Goal: Task Accomplishment & Management: Manage account settings

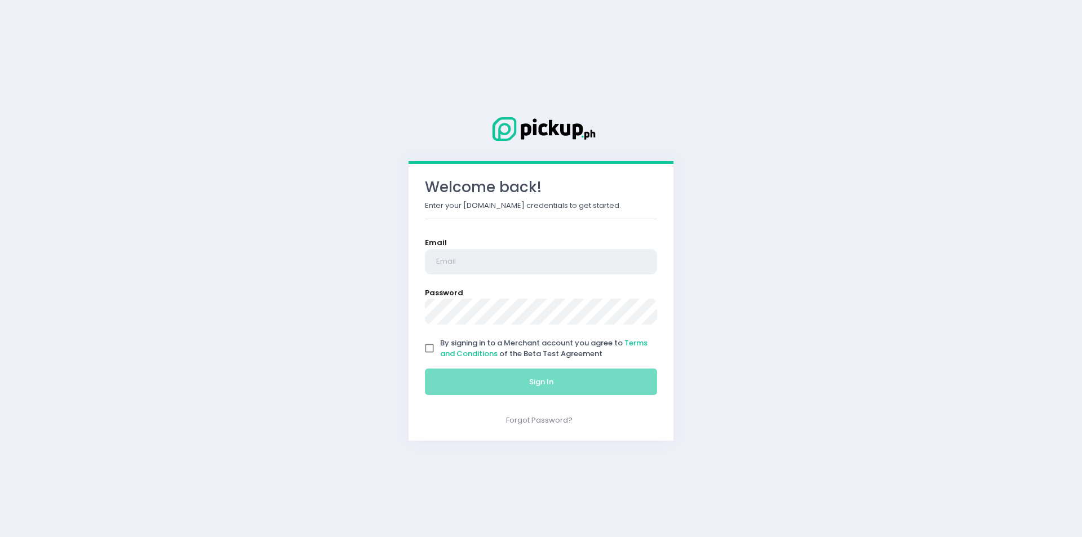
type input "[EMAIL_ADDRESS][DOMAIN_NAME]"
click at [429, 350] on input "By signing in to a Merchant account you agree to Terms and Conditions of the Be…" at bounding box center [429, 348] width 21 height 21
checkbox input "true"
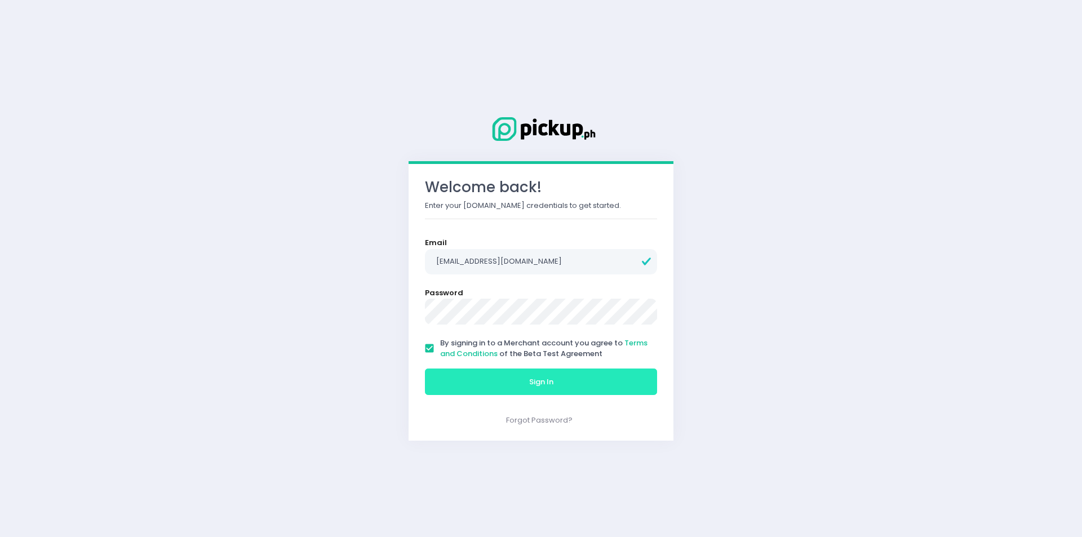
click at [478, 377] on button "Sign In" at bounding box center [541, 382] width 232 height 27
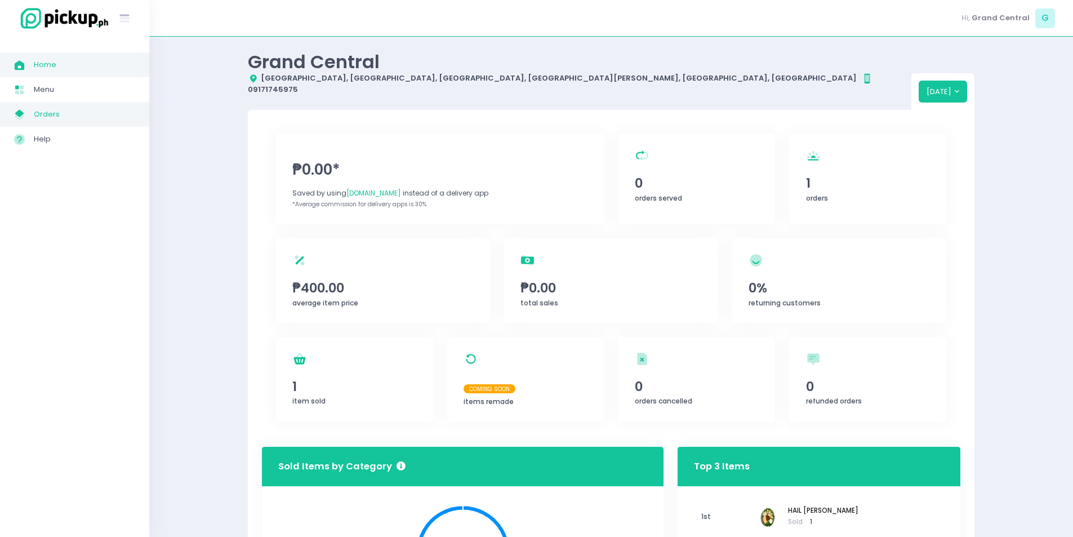
click at [97, 113] on span "Orders" at bounding box center [84, 114] width 101 height 15
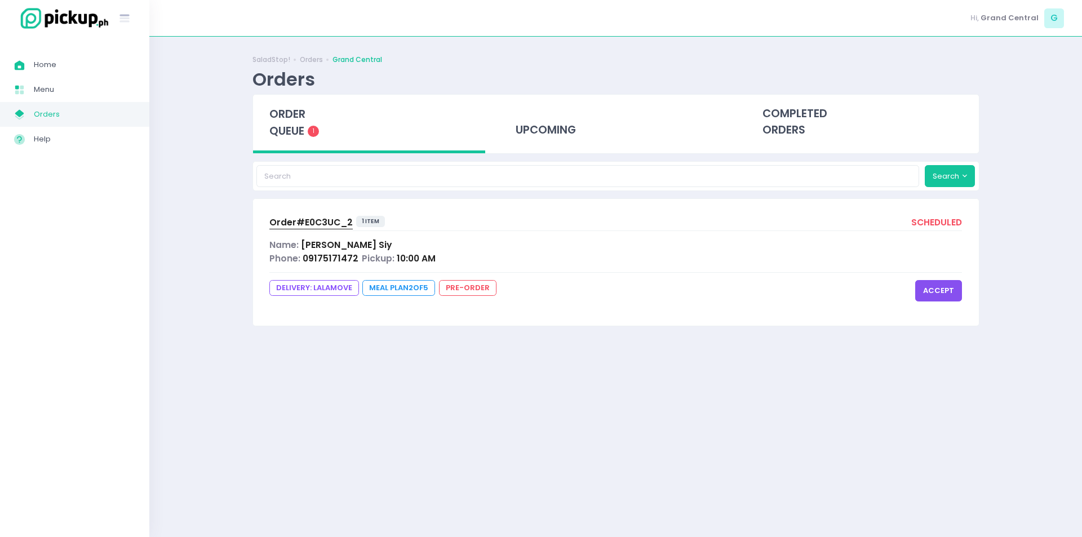
click at [943, 298] on button "accept" at bounding box center [938, 290] width 47 height 21
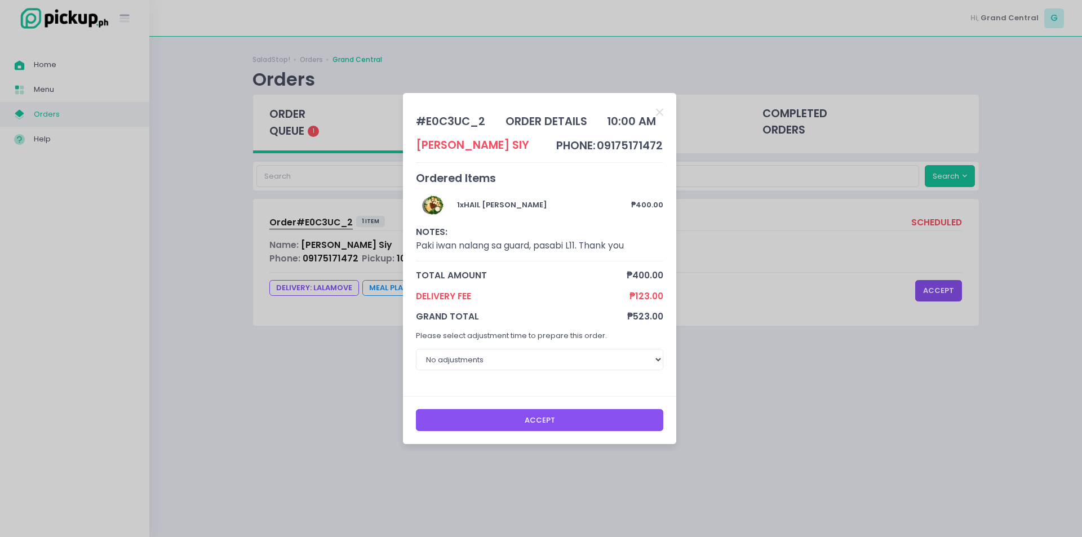
click at [566, 419] on button "Accept" at bounding box center [540, 419] width 248 height 21
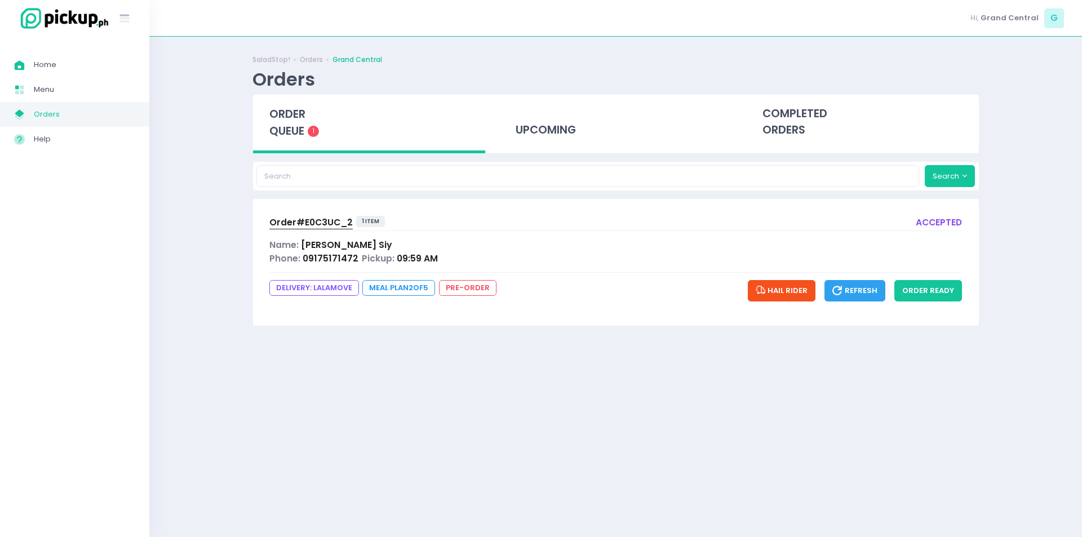
click at [317, 220] on span "Order# E0C3UC_2" at bounding box center [310, 222] width 83 height 12
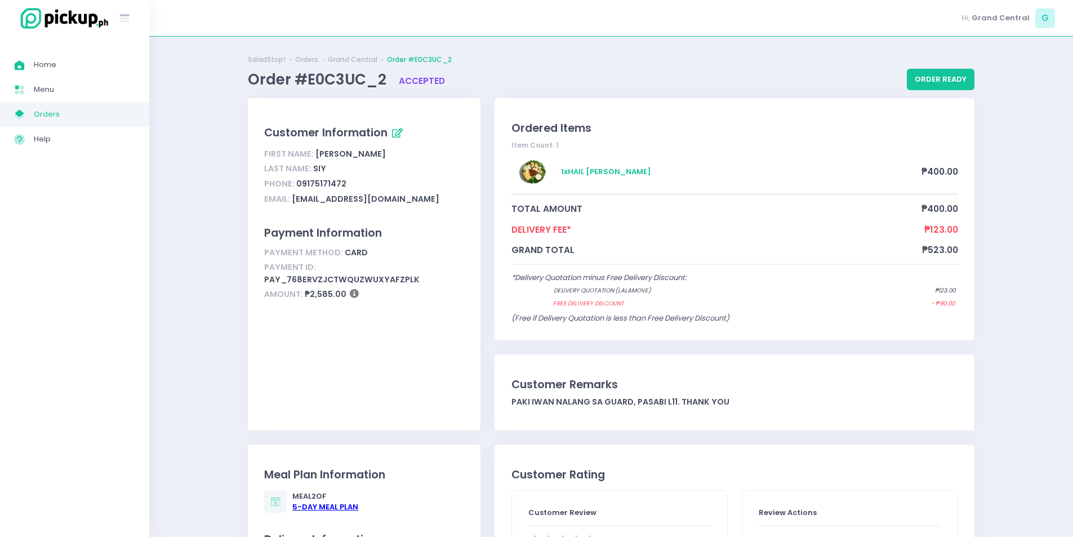
click at [64, 113] on span "Orders" at bounding box center [84, 114] width 101 height 15
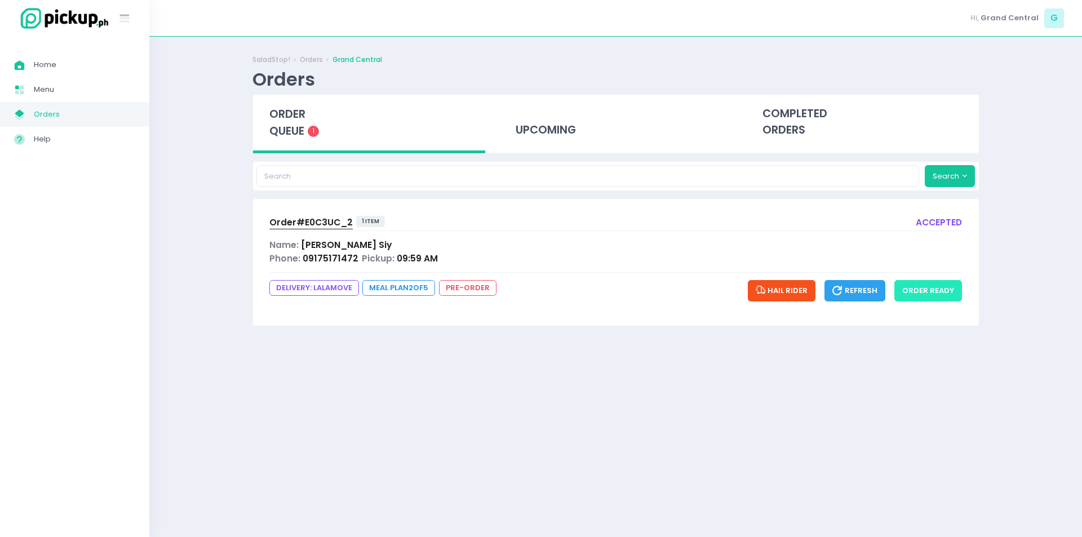
click at [930, 292] on button "order ready" at bounding box center [928, 290] width 68 height 21
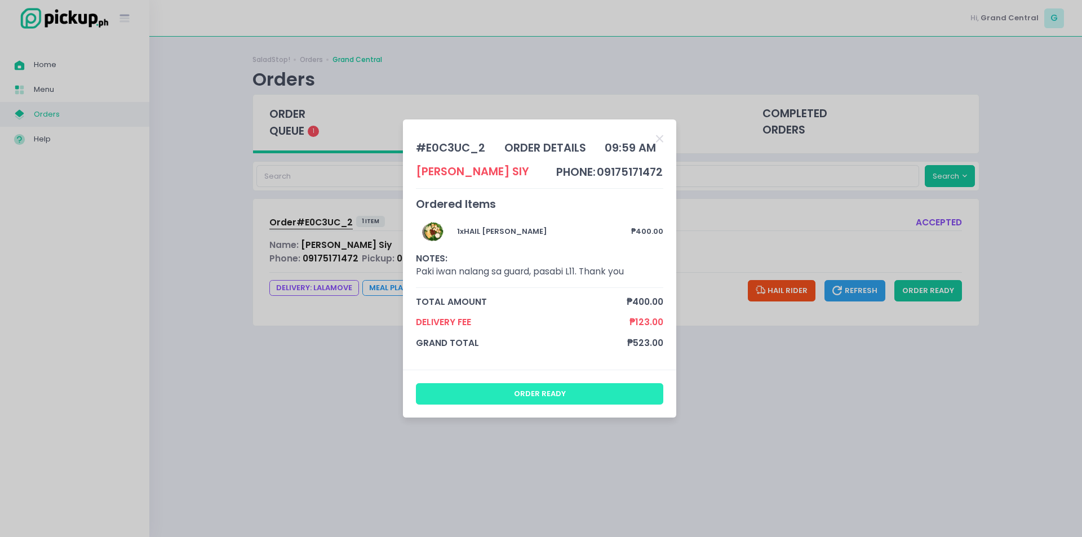
click at [582, 401] on button "order ready" at bounding box center [540, 393] width 248 height 21
